Goal: Transaction & Acquisition: Purchase product/service

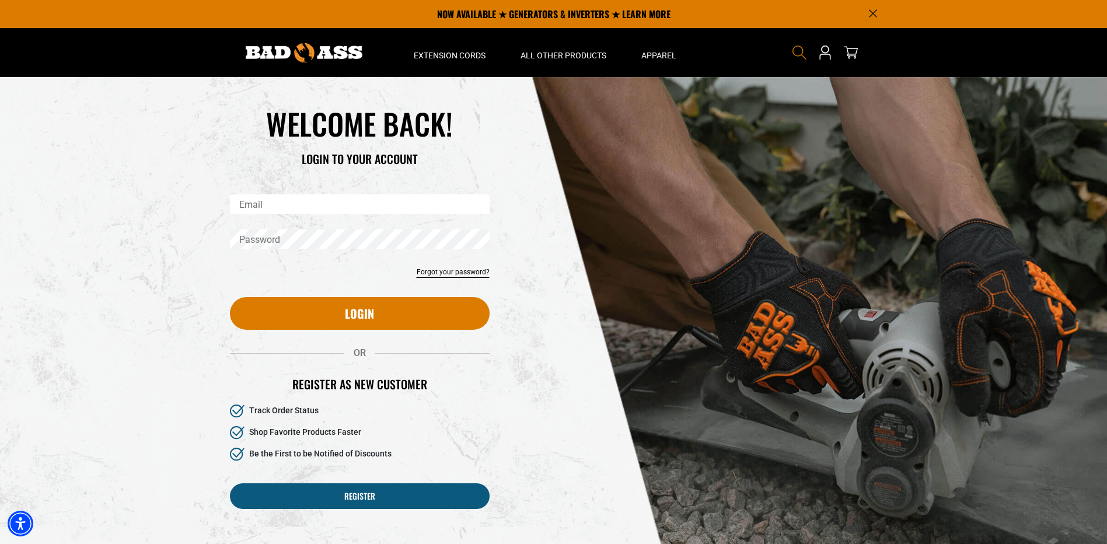
click at [795, 47] on use "Search" at bounding box center [799, 53] width 14 height 14
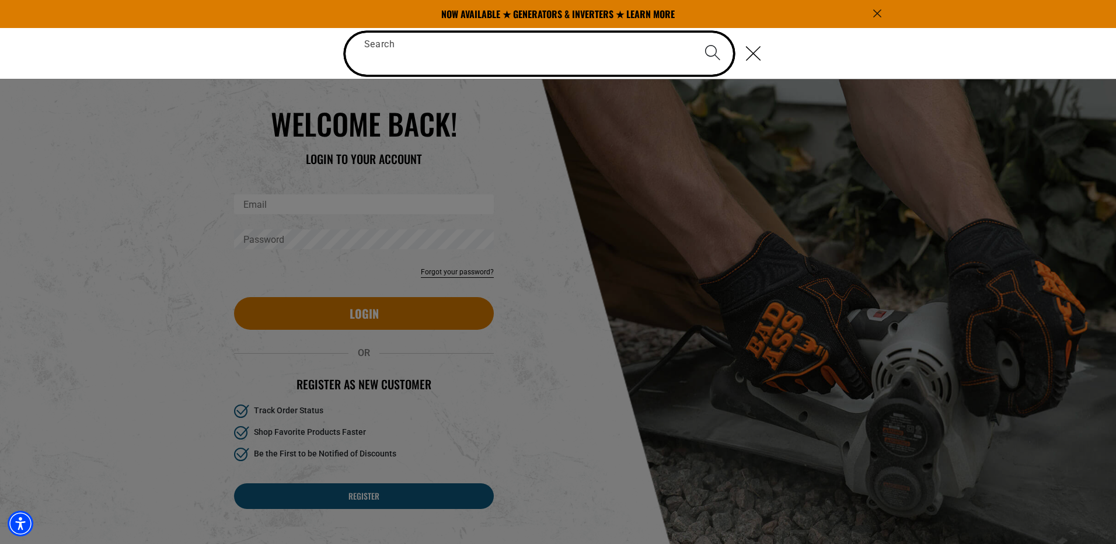
click at [366, 58] on input "Search" at bounding box center [539, 54] width 388 height 42
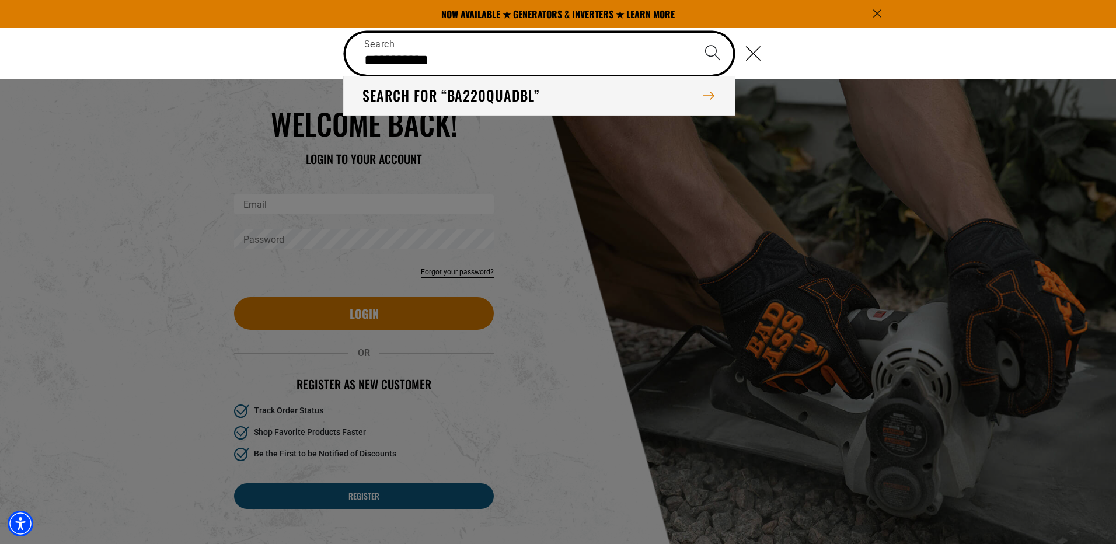
type input "**********"
click at [692, 33] on button "Search" at bounding box center [712, 53] width 41 height 41
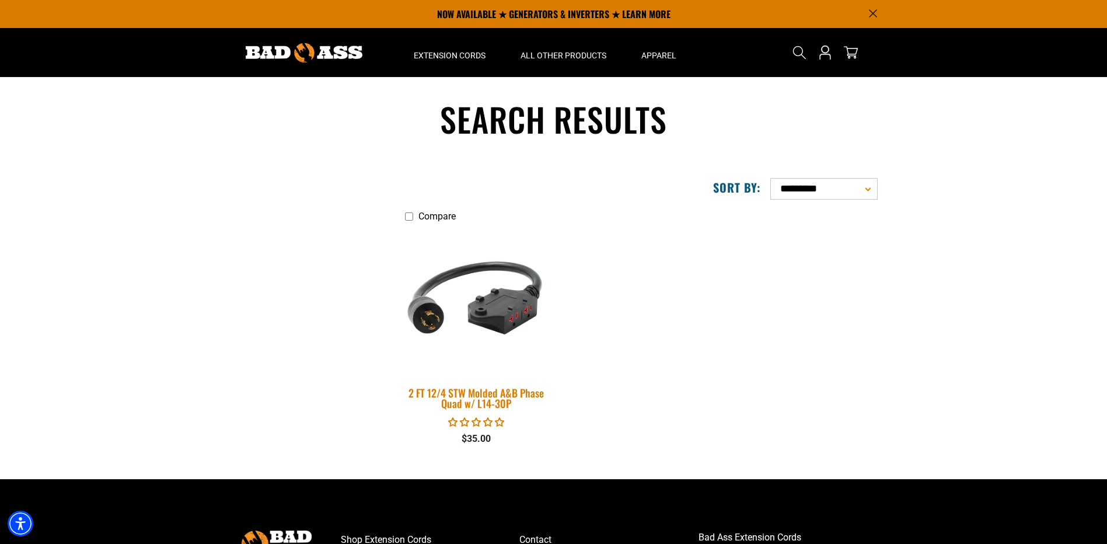
click at [495, 305] on img at bounding box center [475, 300] width 163 height 149
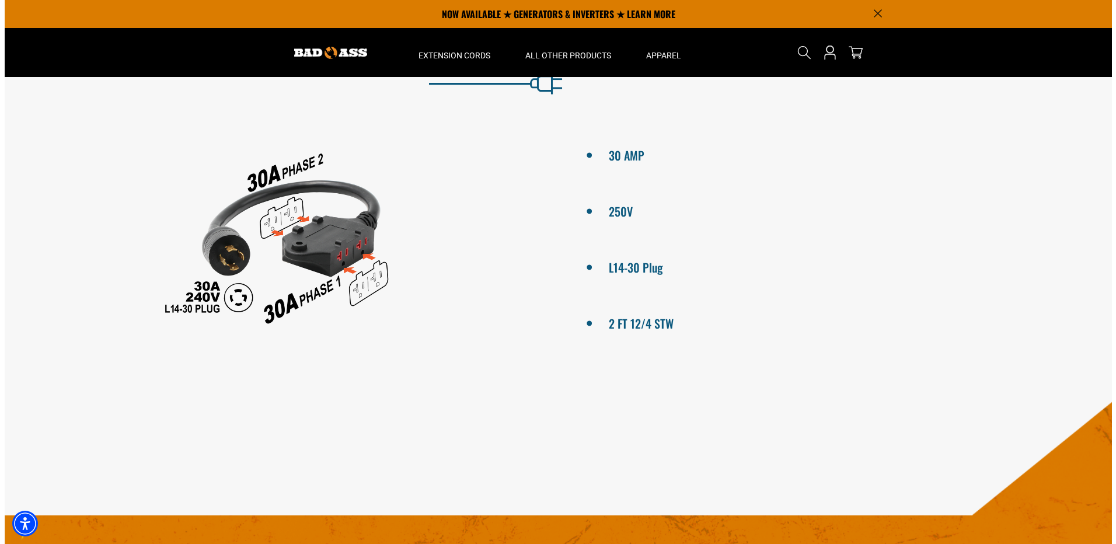
scroll to position [467, 0]
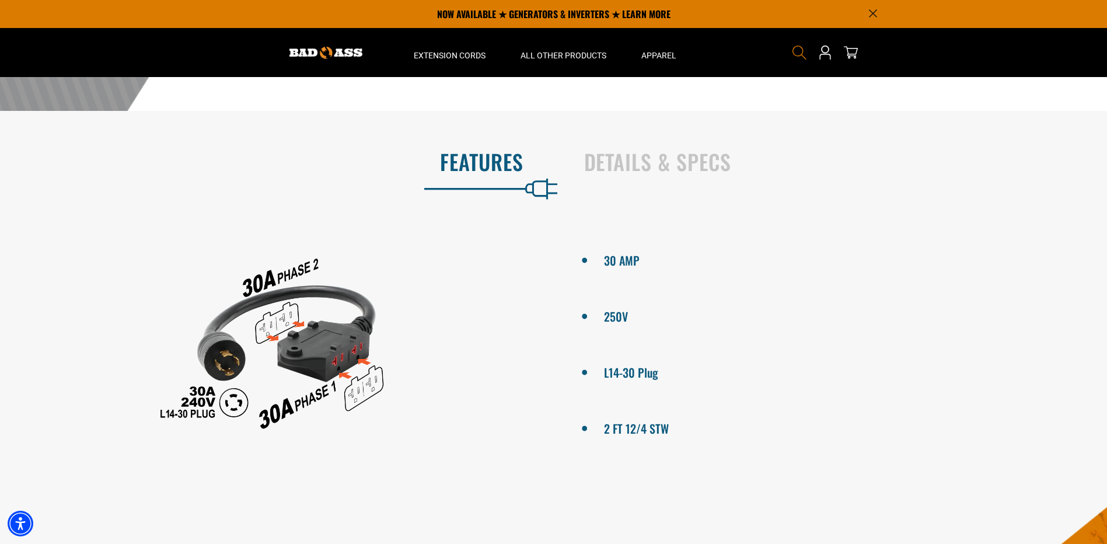
click at [798, 48] on icon "Search" at bounding box center [799, 52] width 15 height 15
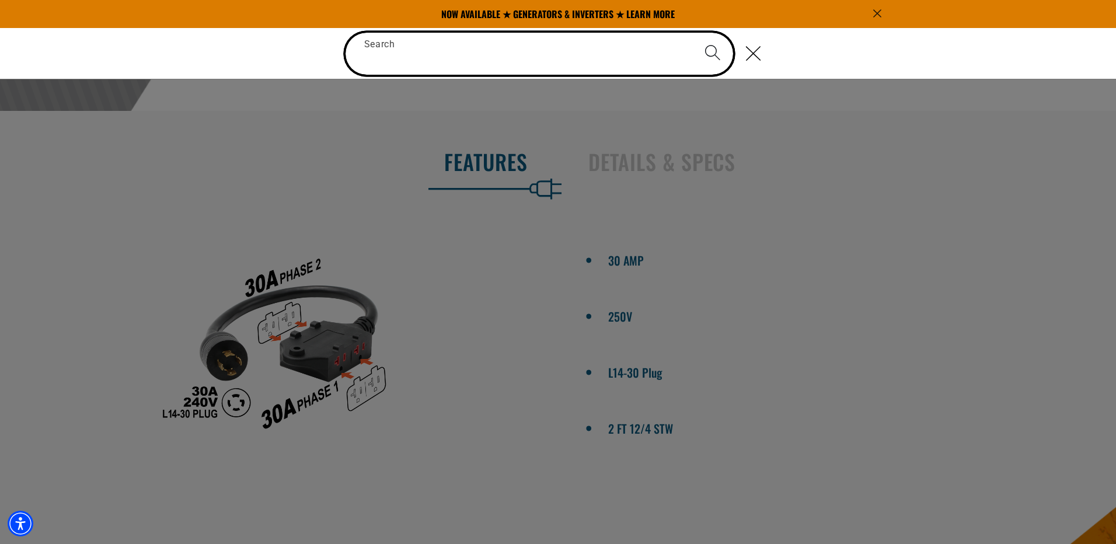
click at [400, 51] on input "Search" at bounding box center [539, 54] width 388 height 42
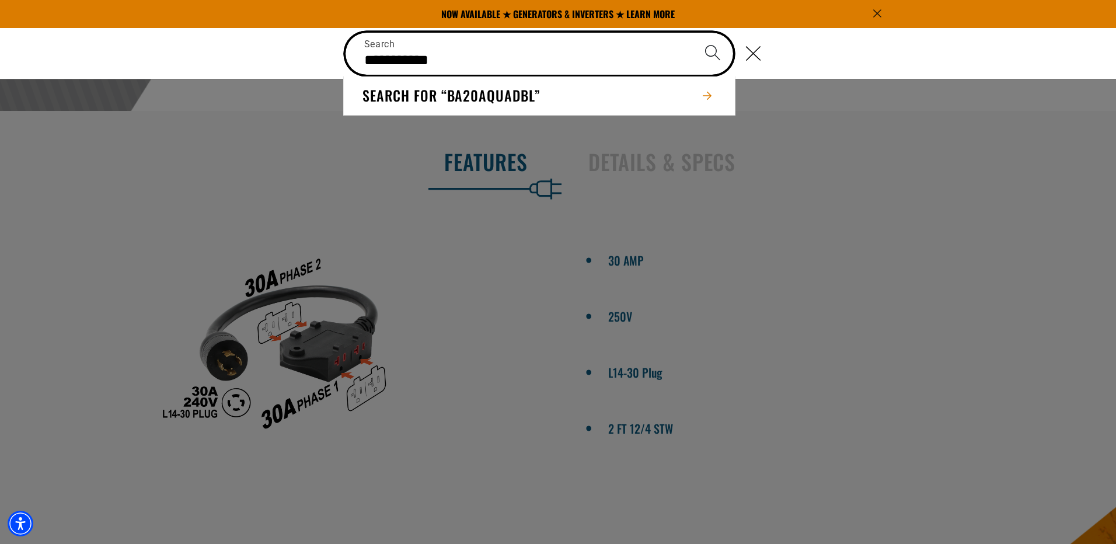
type input "**********"
click at [692, 33] on button "Search" at bounding box center [712, 53] width 41 height 41
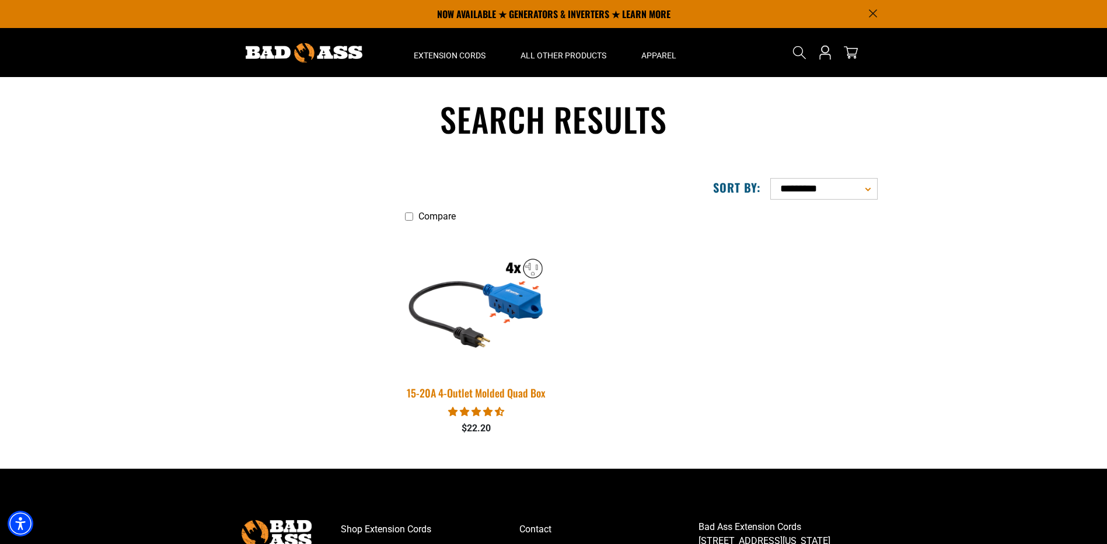
click at [528, 307] on img at bounding box center [475, 300] width 163 height 149
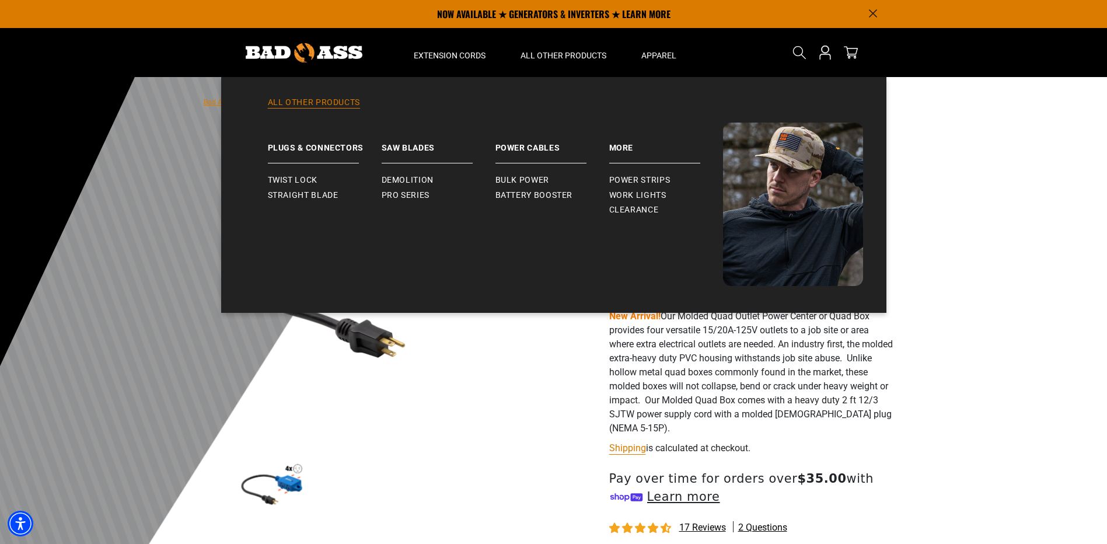
click at [302, 107] on link "All Other Products" at bounding box center [553, 110] width 618 height 26
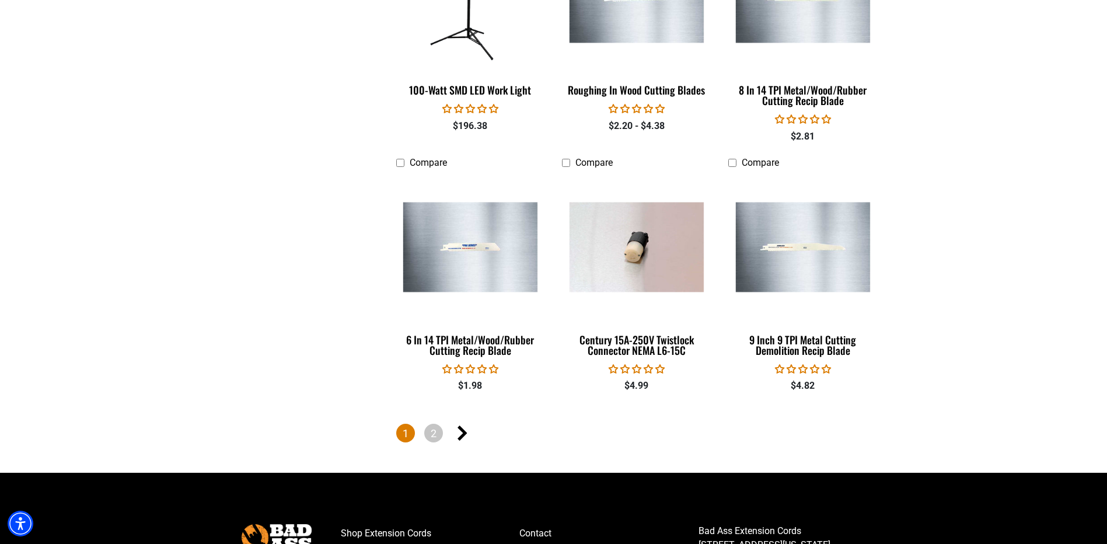
scroll to position [2567, 0]
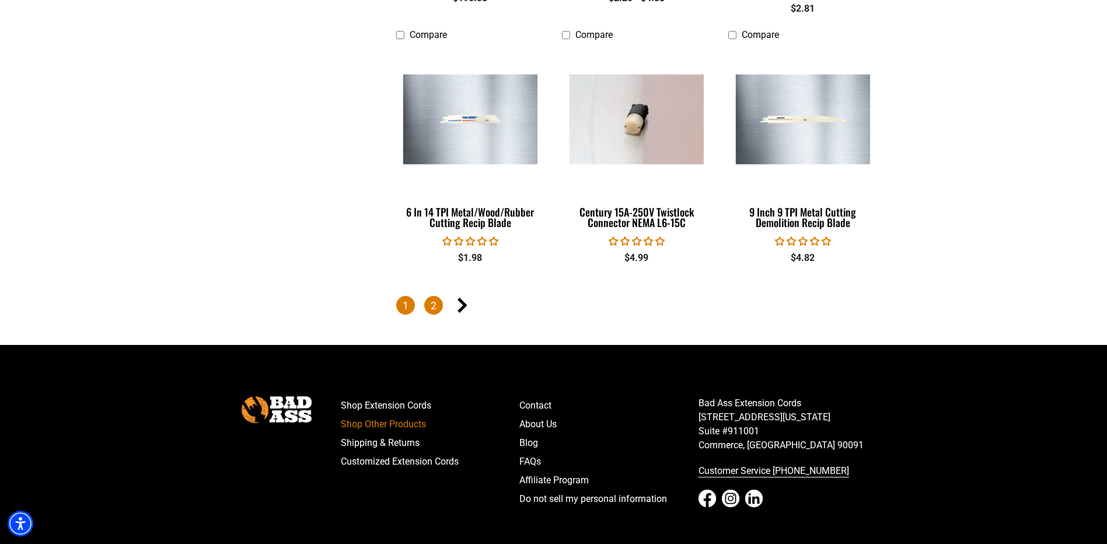
click at [434, 298] on link "2" at bounding box center [433, 305] width 19 height 19
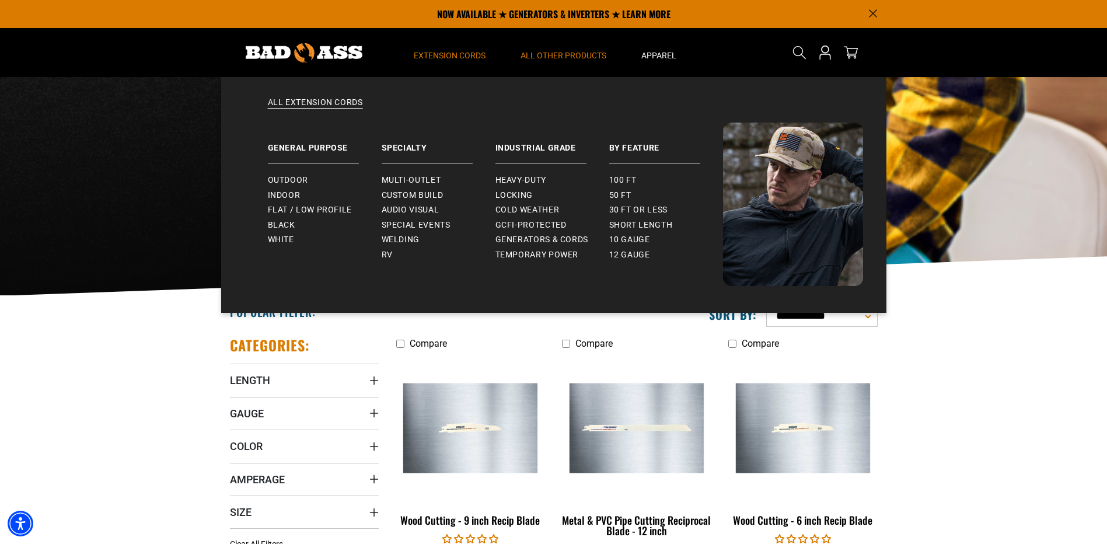
click at [436, 52] on span "Extension Cords" at bounding box center [450, 55] width 72 height 11
click at [635, 226] on span "Short Length" at bounding box center [641, 225] width 64 height 11
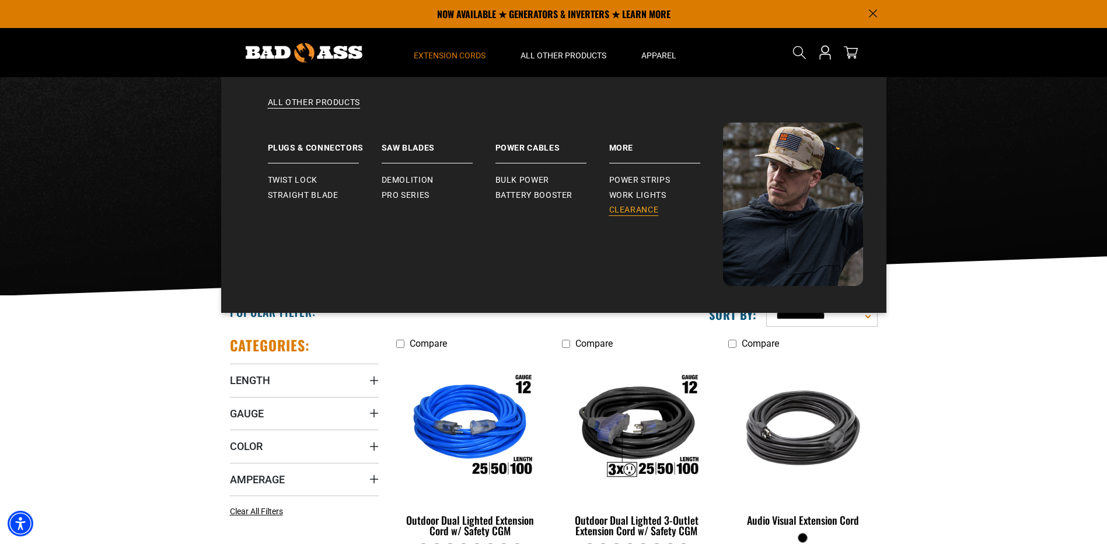
click at [643, 205] on span "Clearance" at bounding box center [634, 210] width 50 height 11
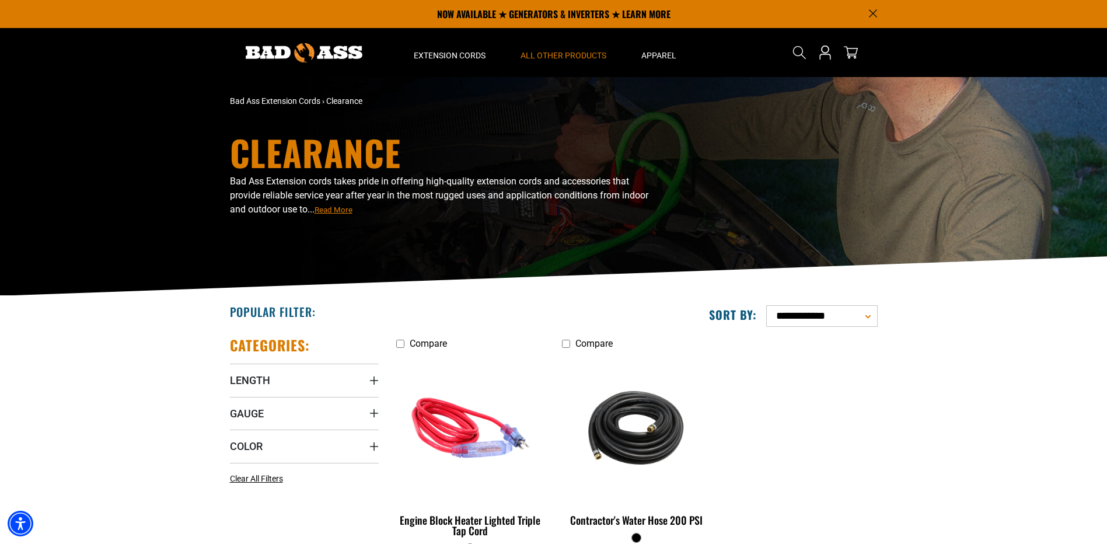
click at [268, 48] on img at bounding box center [304, 52] width 117 height 19
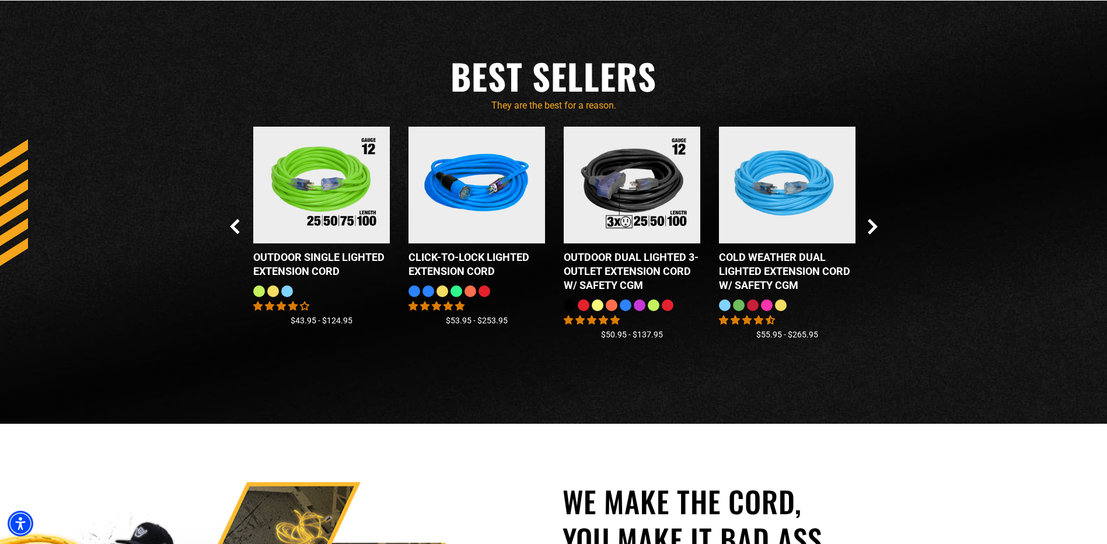
scroll to position [1117, 0]
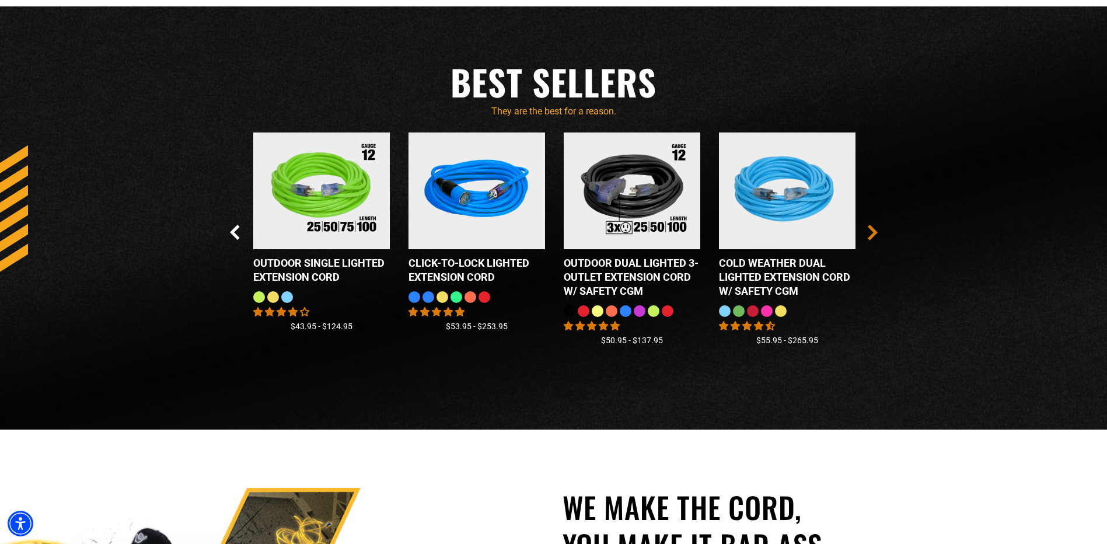
click at [869, 232] on icon "Next Slide" at bounding box center [873, 232] width 10 height 15
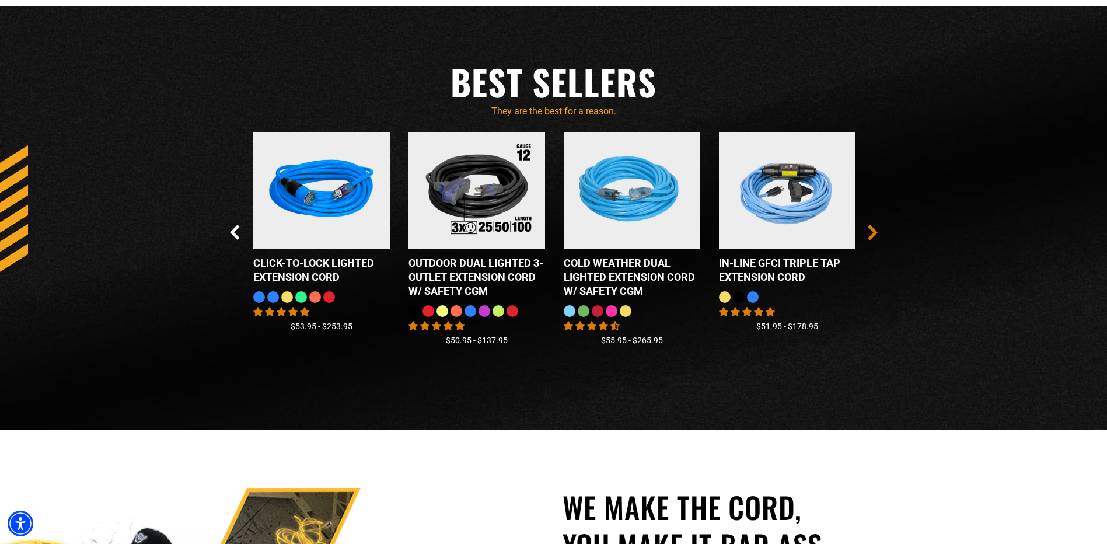
click at [869, 232] on icon "Next Slide" at bounding box center [873, 232] width 10 height 15
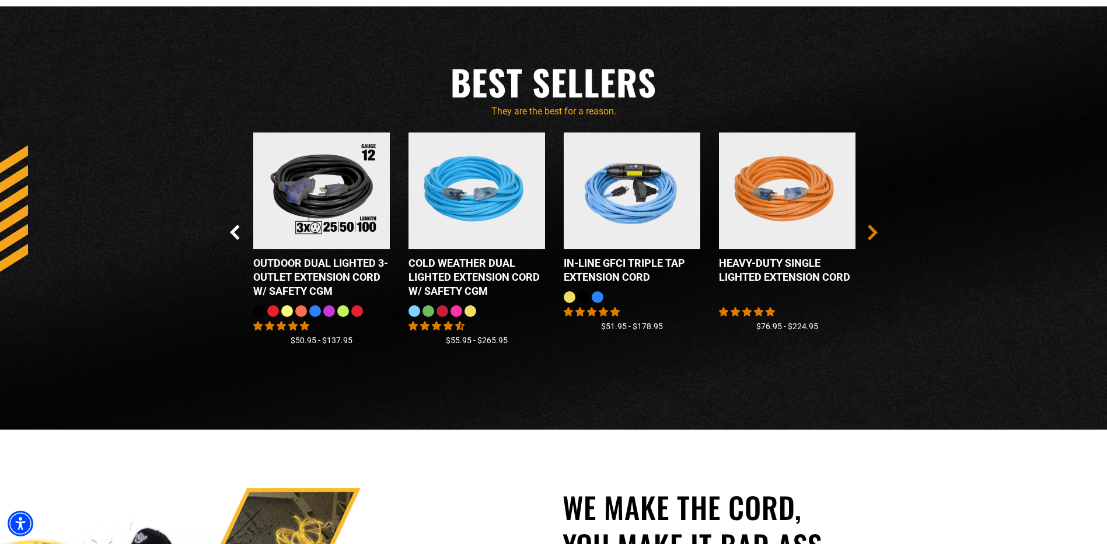
click at [869, 232] on icon "Next Slide" at bounding box center [873, 232] width 10 height 15
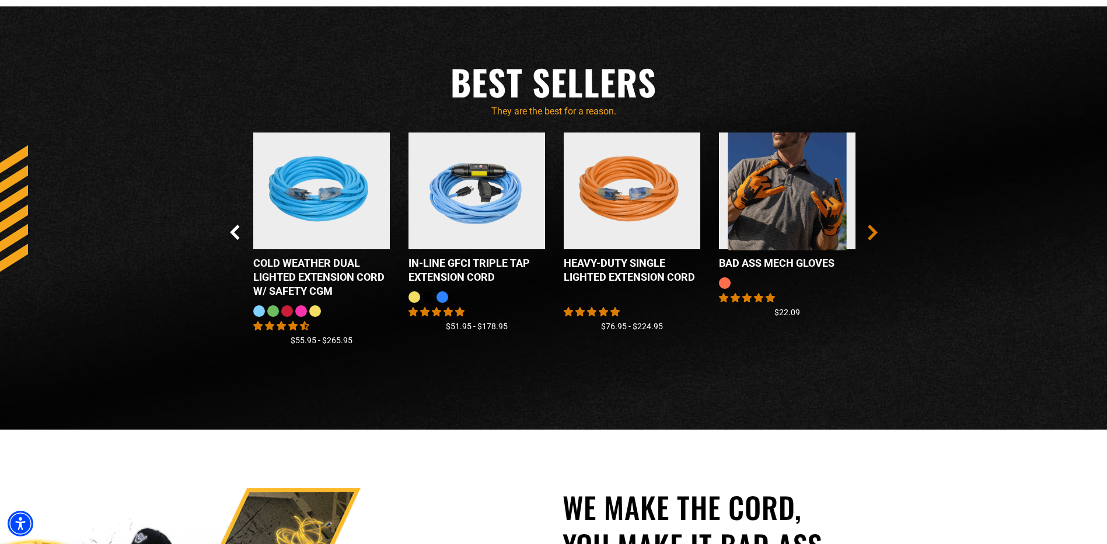
click at [869, 232] on icon "Next Slide" at bounding box center [873, 232] width 10 height 15
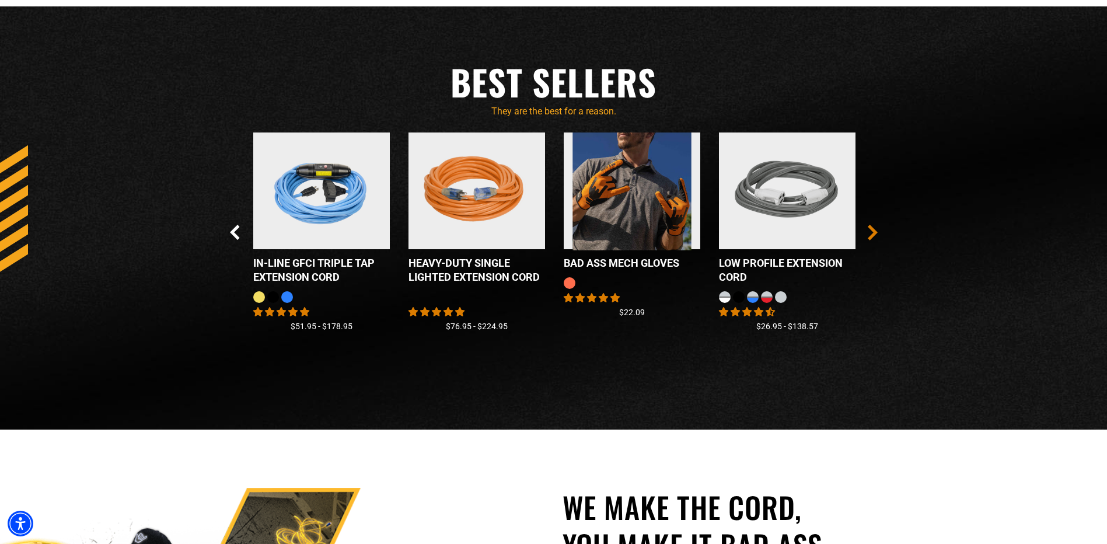
click at [869, 232] on icon "Next Slide" at bounding box center [873, 232] width 10 height 15
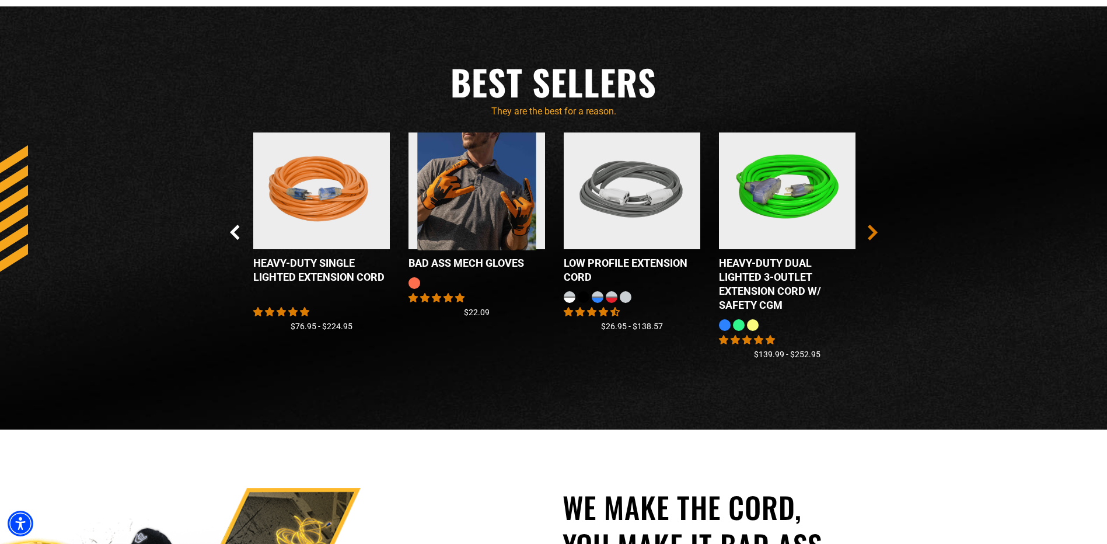
click at [869, 232] on icon "Next Slide" at bounding box center [873, 232] width 10 height 15
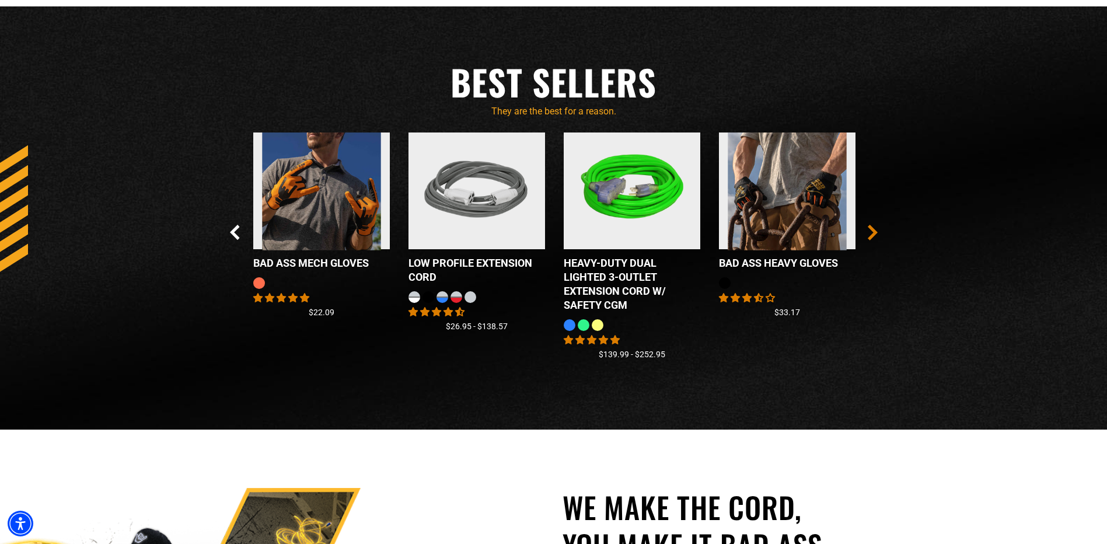
click at [869, 232] on icon "Next Slide" at bounding box center [873, 232] width 10 height 15
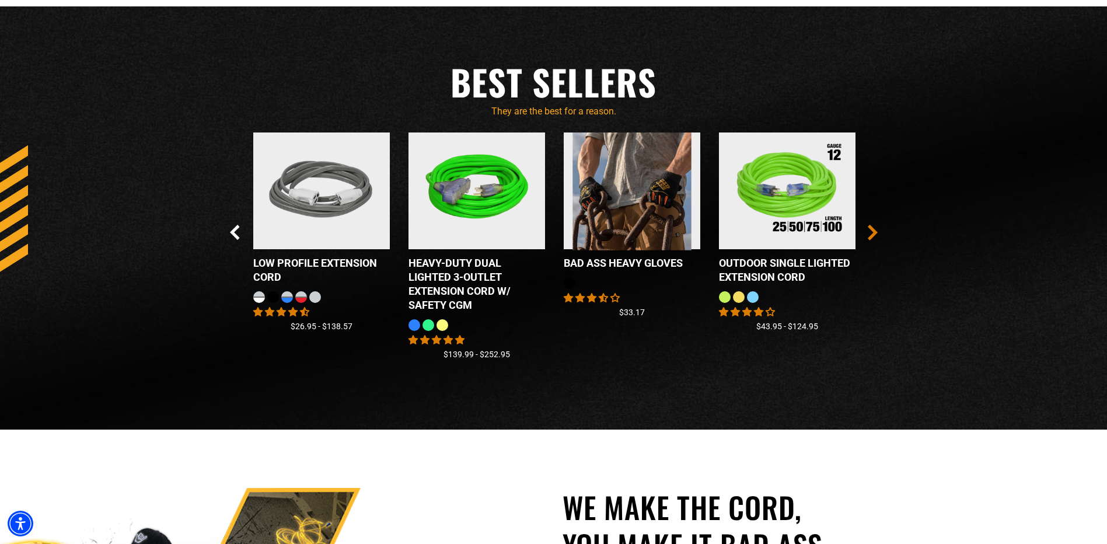
click at [869, 232] on icon "Next Slide" at bounding box center [873, 232] width 10 height 15
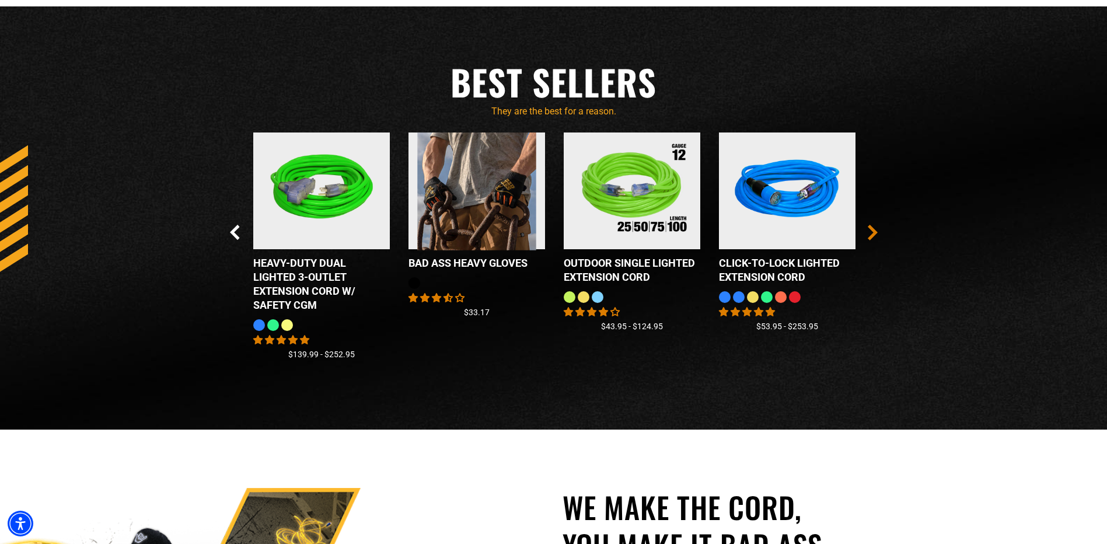
click at [869, 232] on icon "Next Slide" at bounding box center [873, 232] width 10 height 15
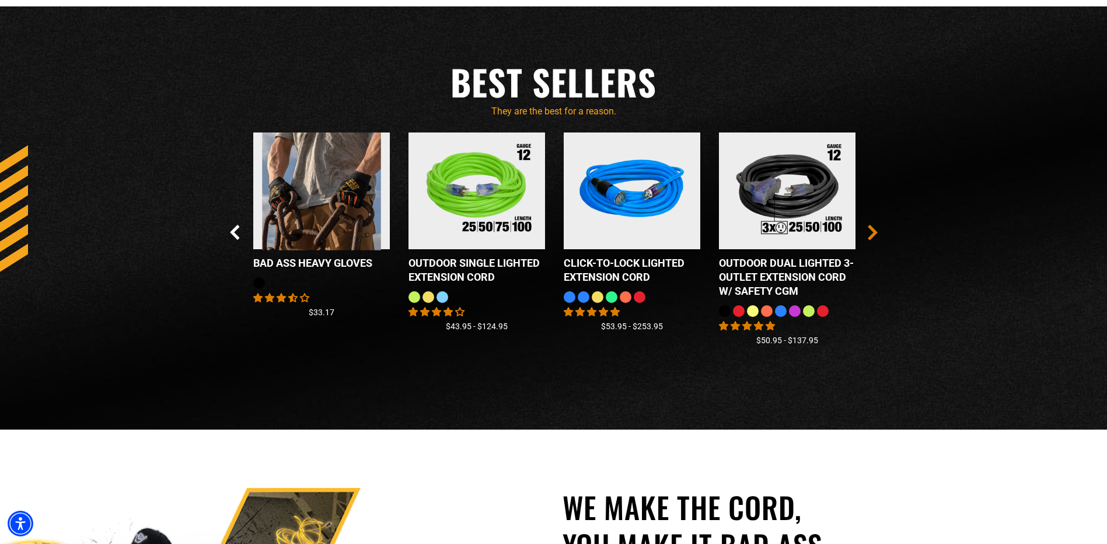
click at [869, 232] on icon "Next Slide" at bounding box center [873, 232] width 10 height 15
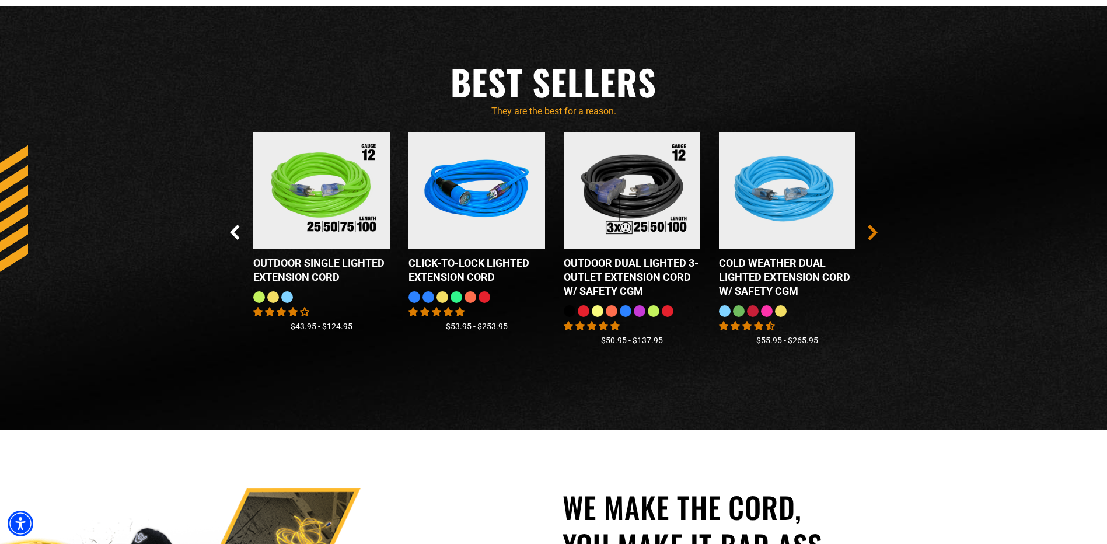
click at [869, 232] on icon "Next Slide" at bounding box center [873, 232] width 10 height 15
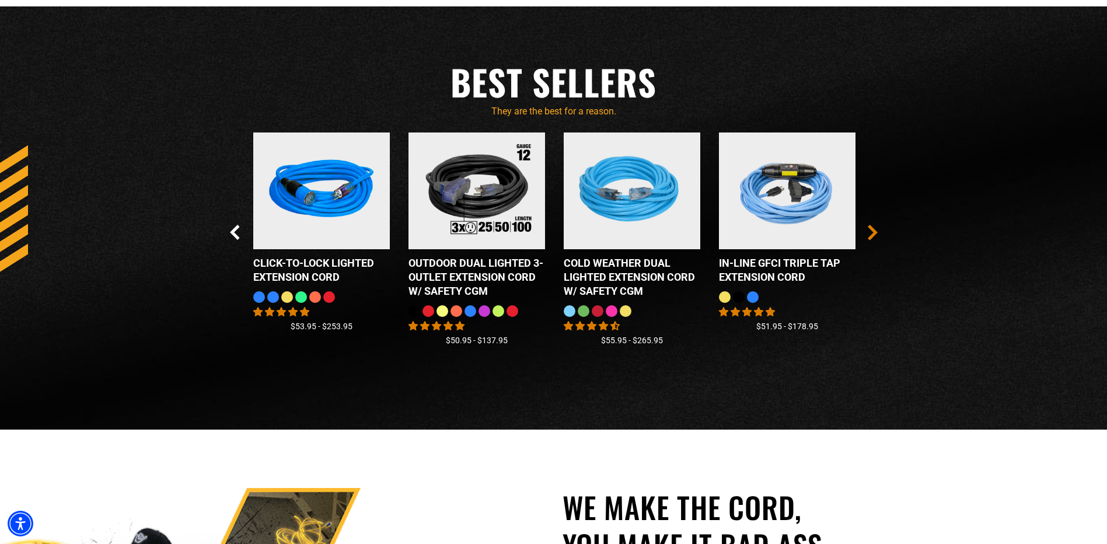
click at [869, 232] on icon "Next Slide" at bounding box center [873, 232] width 10 height 15
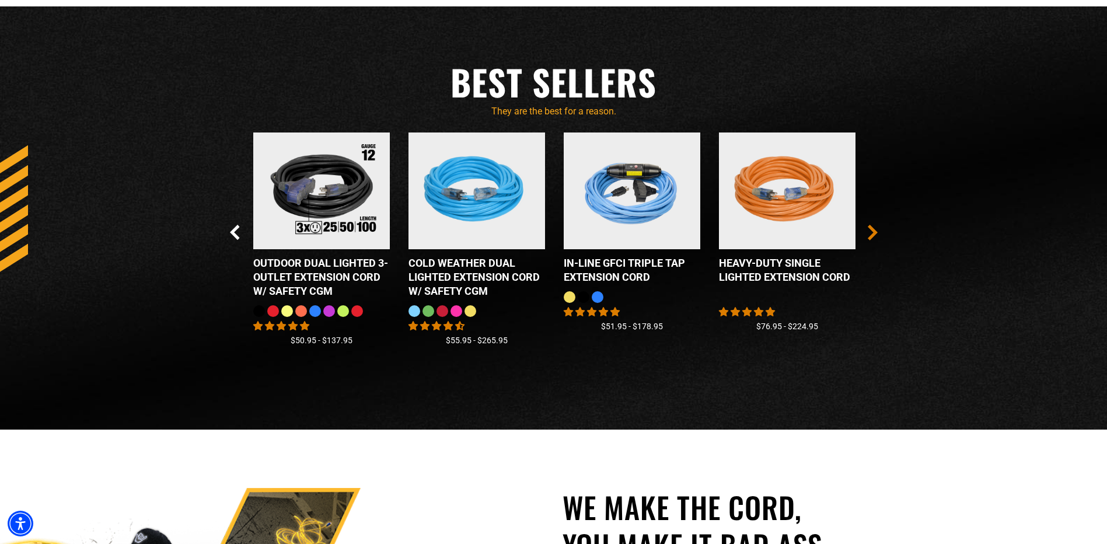
click at [869, 232] on icon "Next Slide" at bounding box center [873, 232] width 10 height 15
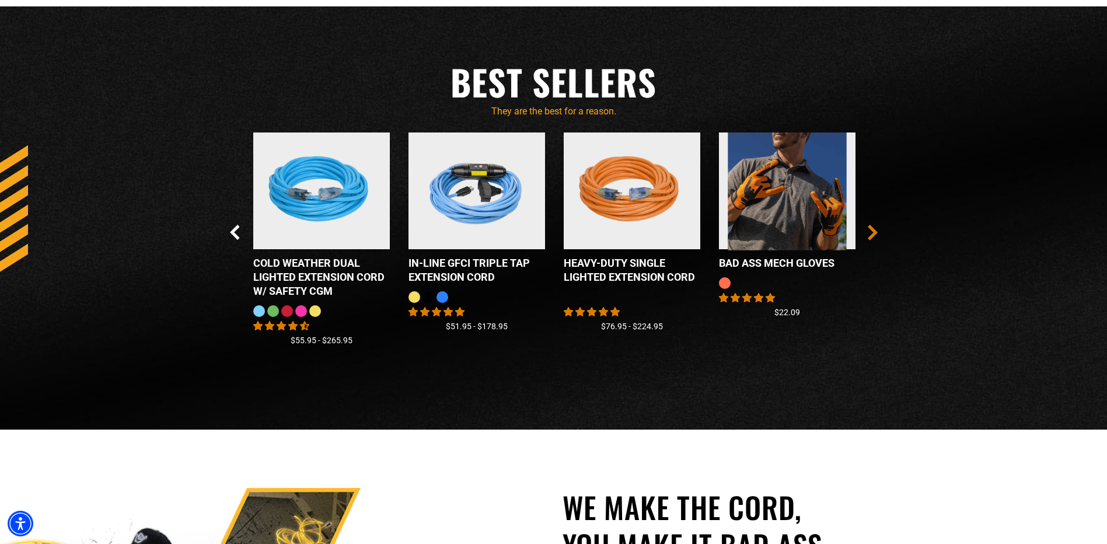
click at [869, 232] on icon "Next Slide" at bounding box center [873, 232] width 10 height 15
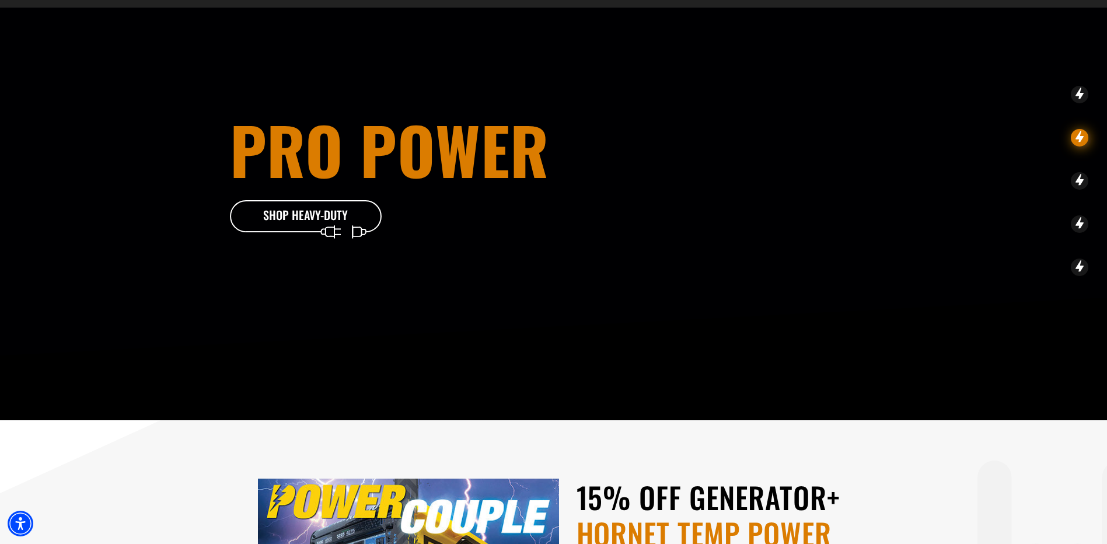
scroll to position [0, 0]
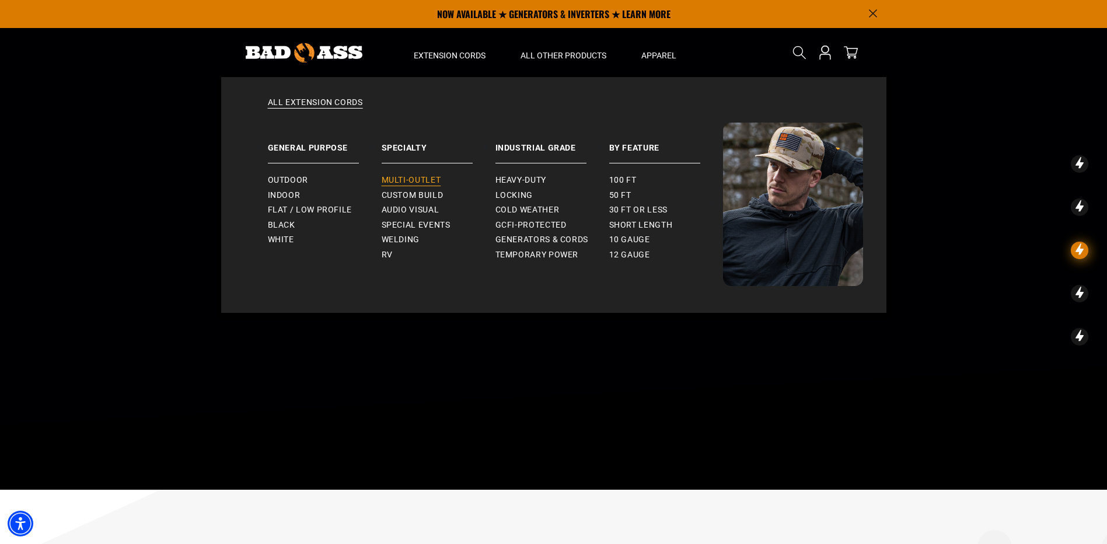
click at [410, 179] on span "Multi-Outlet" at bounding box center [412, 180] width 60 height 11
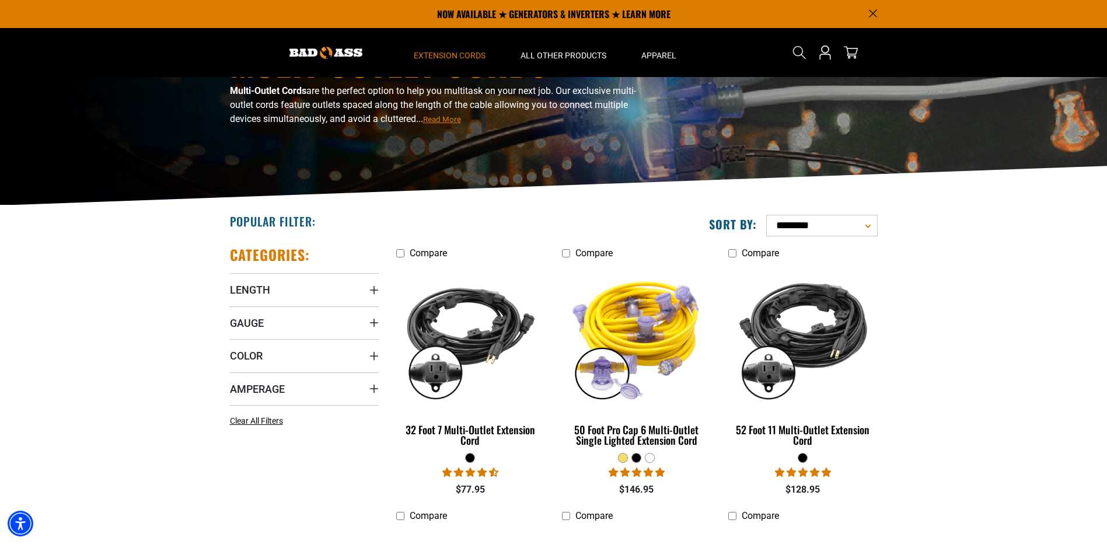
scroll to position [89, 0]
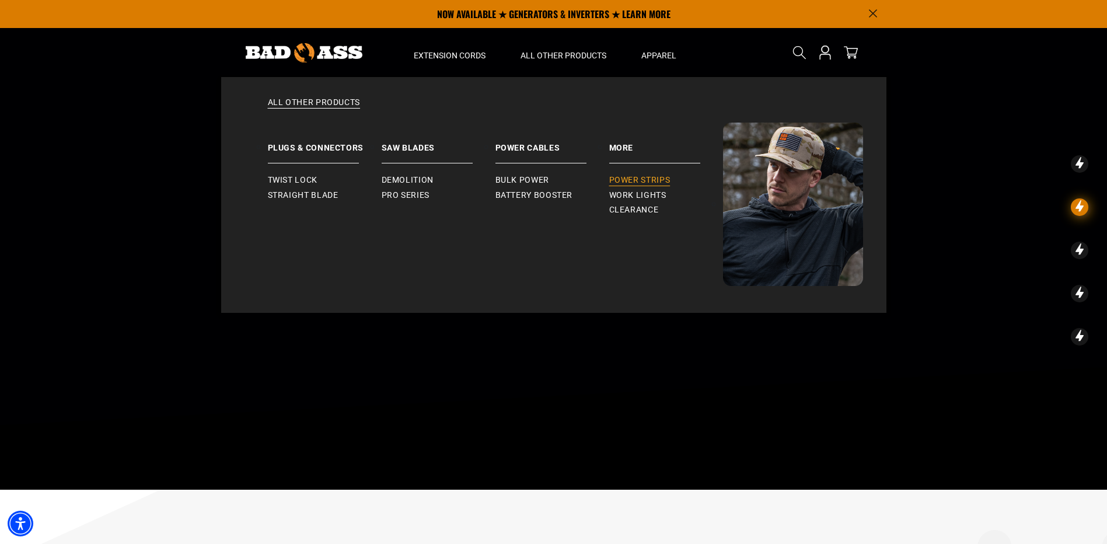
click at [641, 183] on span "Power Strips" at bounding box center [639, 180] width 61 height 11
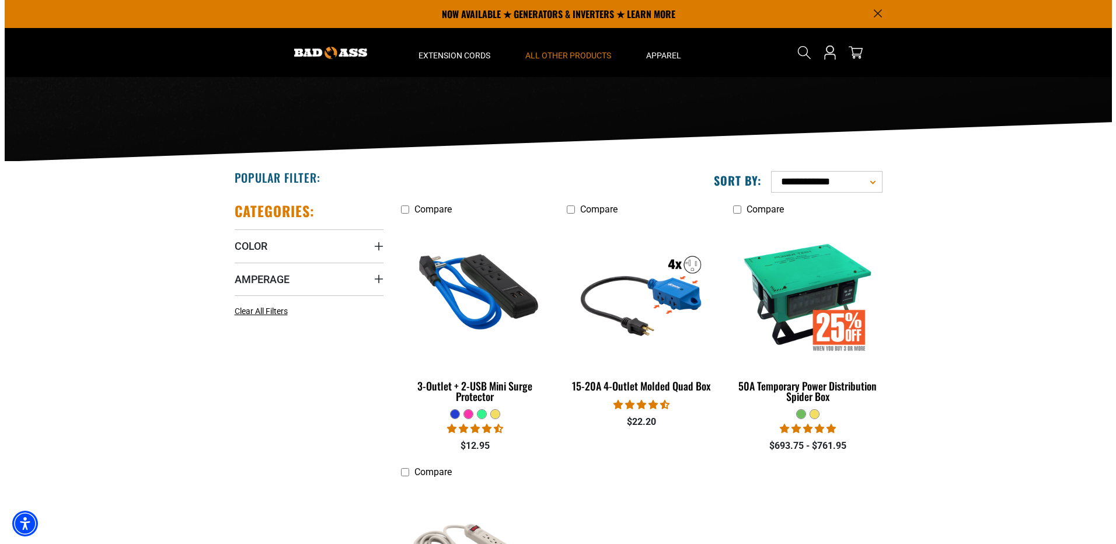
scroll to position [124, 0]
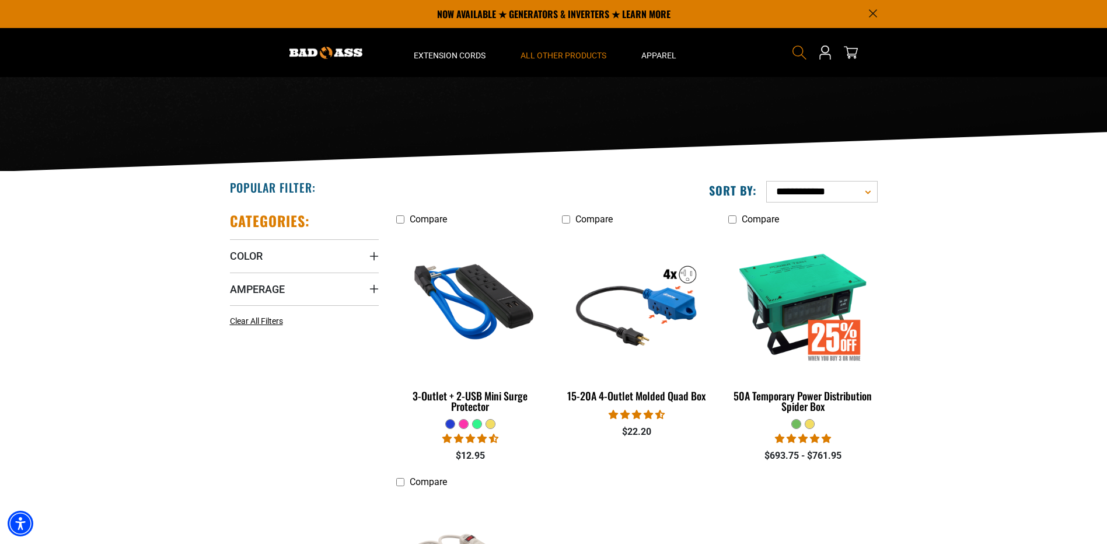
click at [798, 48] on icon "Search" at bounding box center [799, 52] width 15 height 15
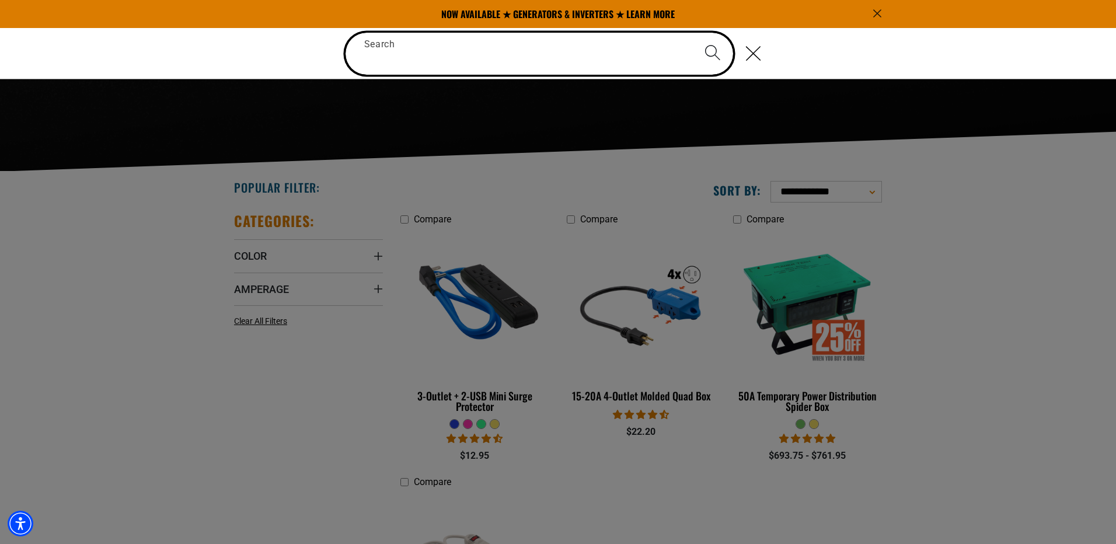
type input "*"
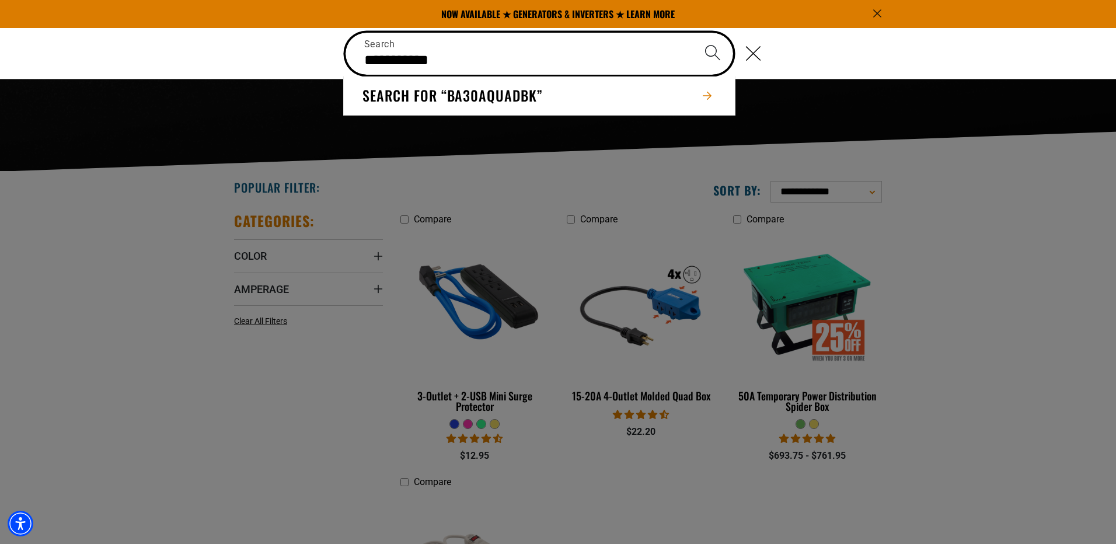
type input "**********"
click at [692, 33] on button "Search" at bounding box center [712, 53] width 41 height 41
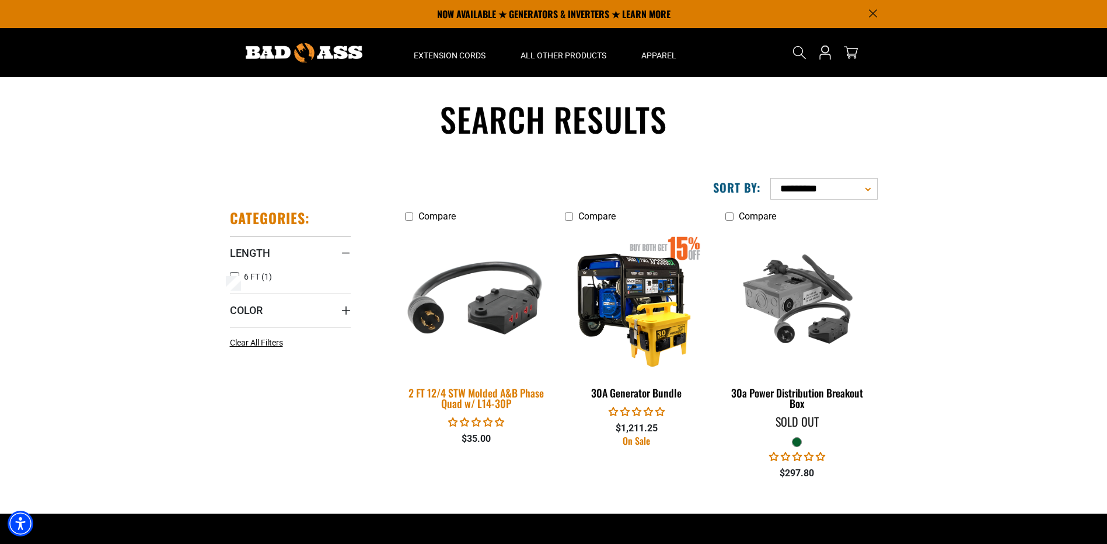
click at [514, 295] on img at bounding box center [475, 300] width 163 height 149
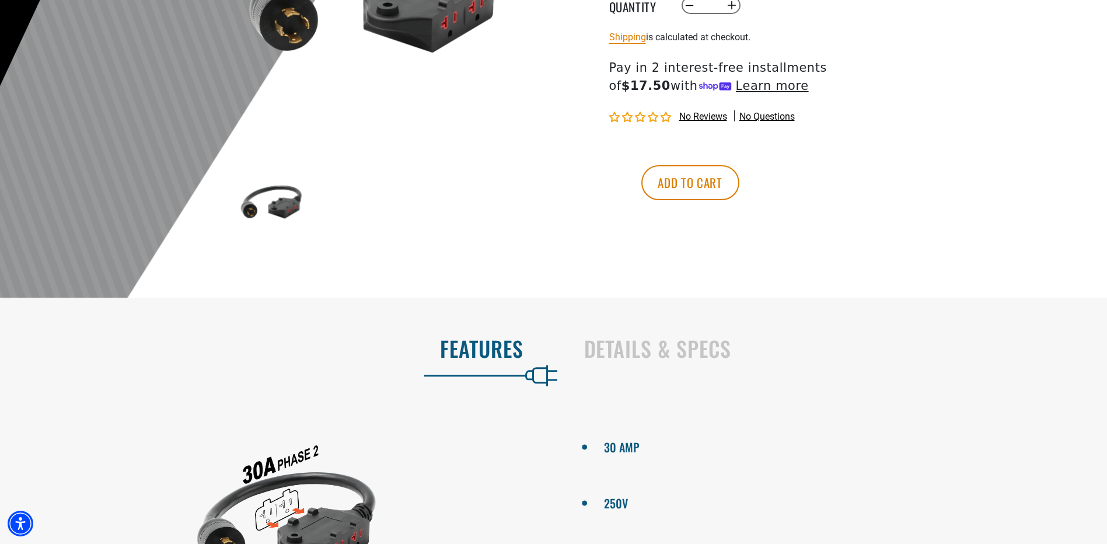
scroll to position [350, 0]
